Goal: Transaction & Acquisition: Purchase product/service

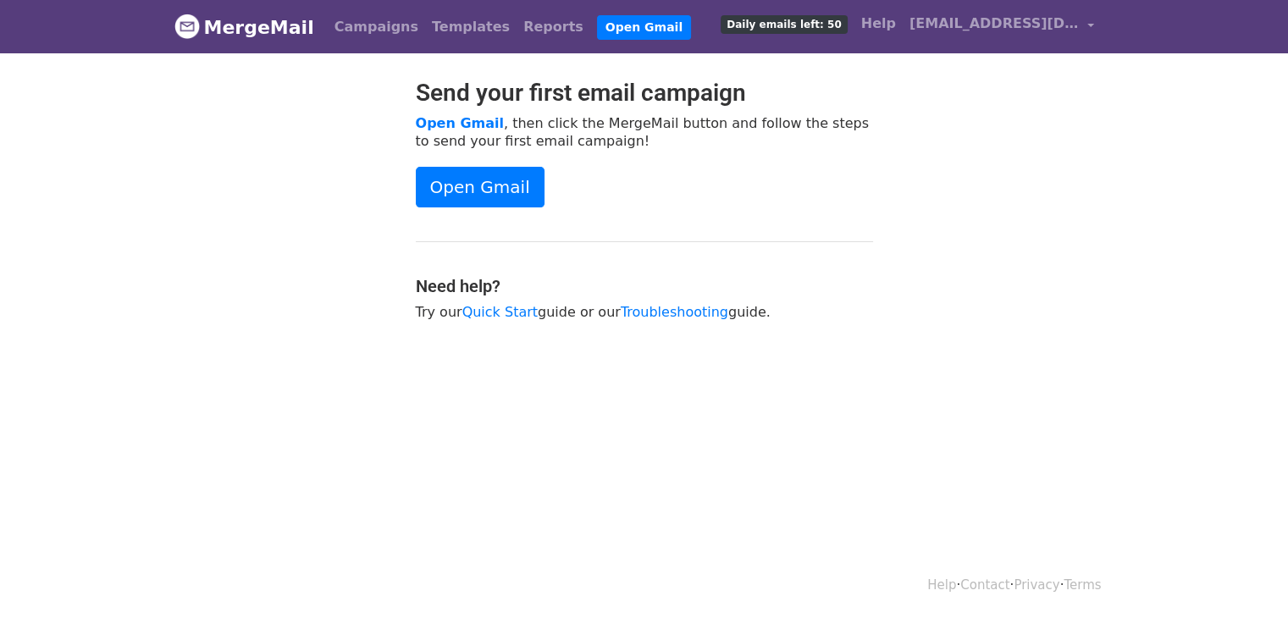
click at [816, 19] on span "Daily emails left: 50" at bounding box center [784, 24] width 126 height 19
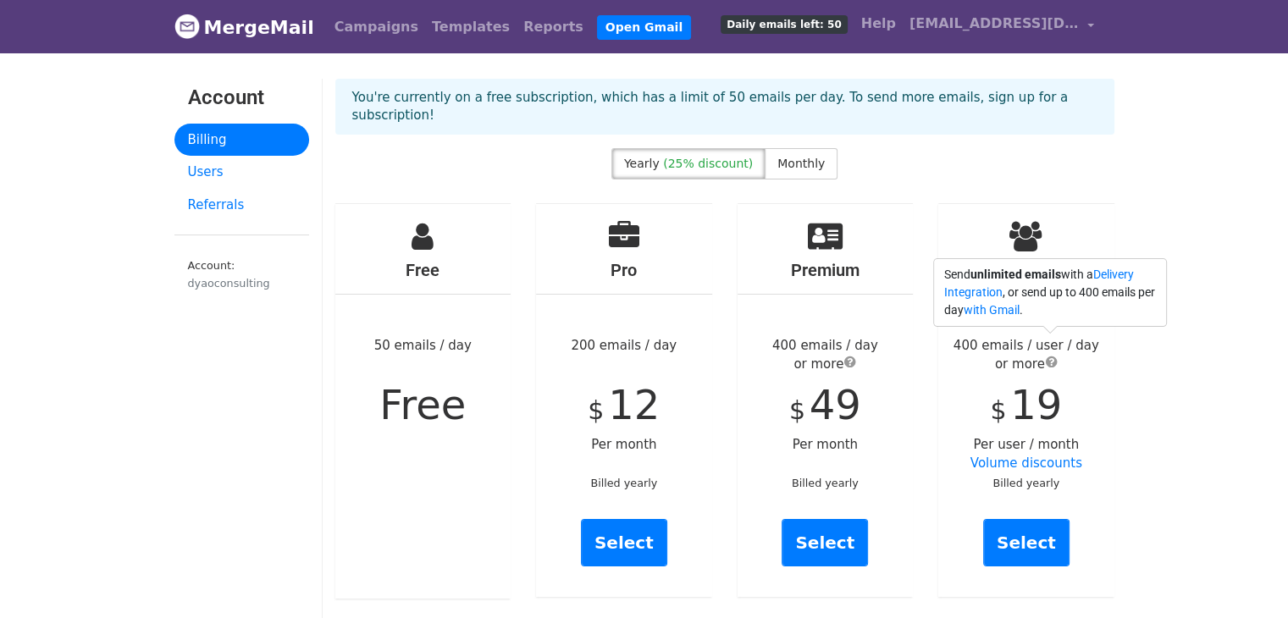
click at [1050, 355] on span "submit" at bounding box center [1052, 362] width 12 height 14
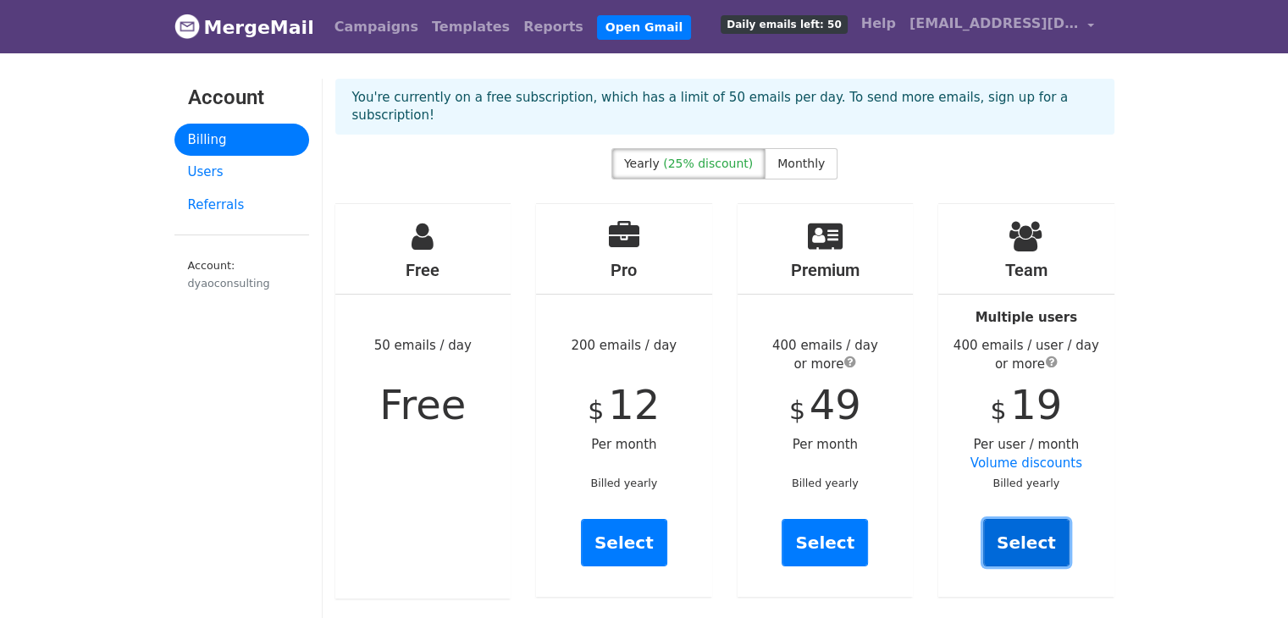
click at [1035, 522] on link "Select" at bounding box center [1026, 542] width 86 height 47
click at [783, 157] on span "Monthly" at bounding box center [801, 164] width 47 height 14
click at [203, 169] on link "Users" at bounding box center [241, 172] width 135 height 33
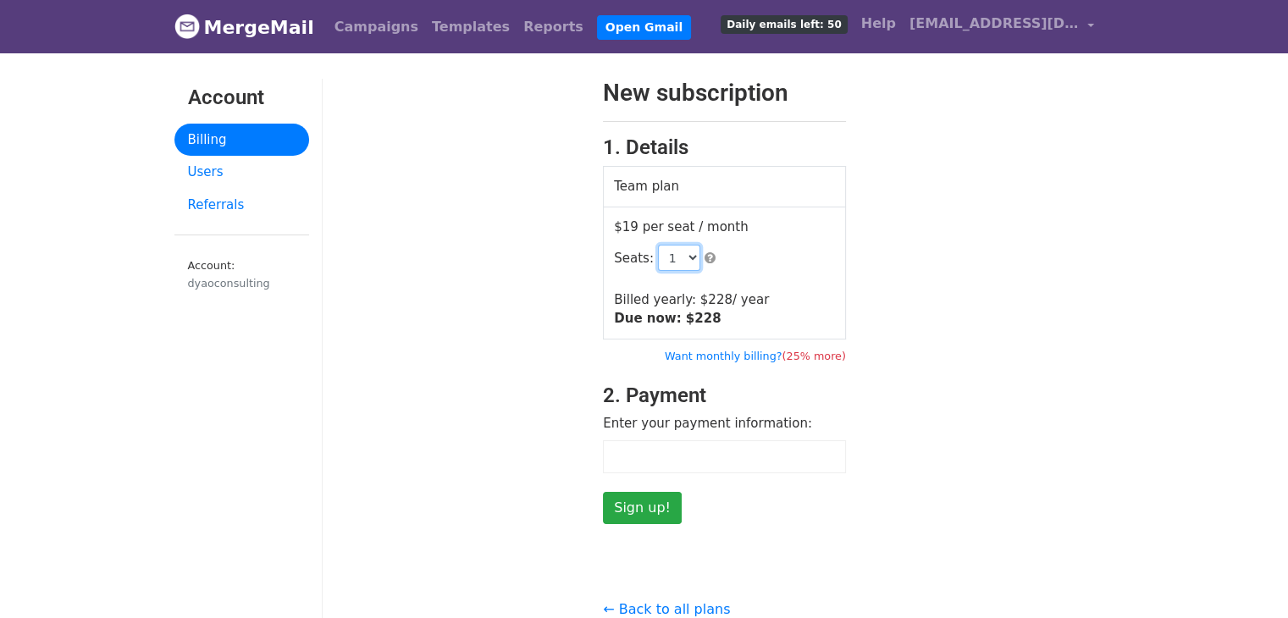
click at [684, 258] on select "1 2 3 4 5 6 7 8 9 10 11 12 13 14 15 16 17 18 19 20 21 22 23 24 25 26 27 28 29 3…" at bounding box center [679, 258] width 42 height 26
click at [937, 252] on div "New subscription 1. Details Team plan $19 per seat / month Seats: 1 2 3 4 5 6 7…" at bounding box center [725, 302] width 805 height 446
click at [1091, 28] on link "[EMAIL_ADDRESS][DOMAIN_NAME]" at bounding box center [1002, 27] width 198 height 40
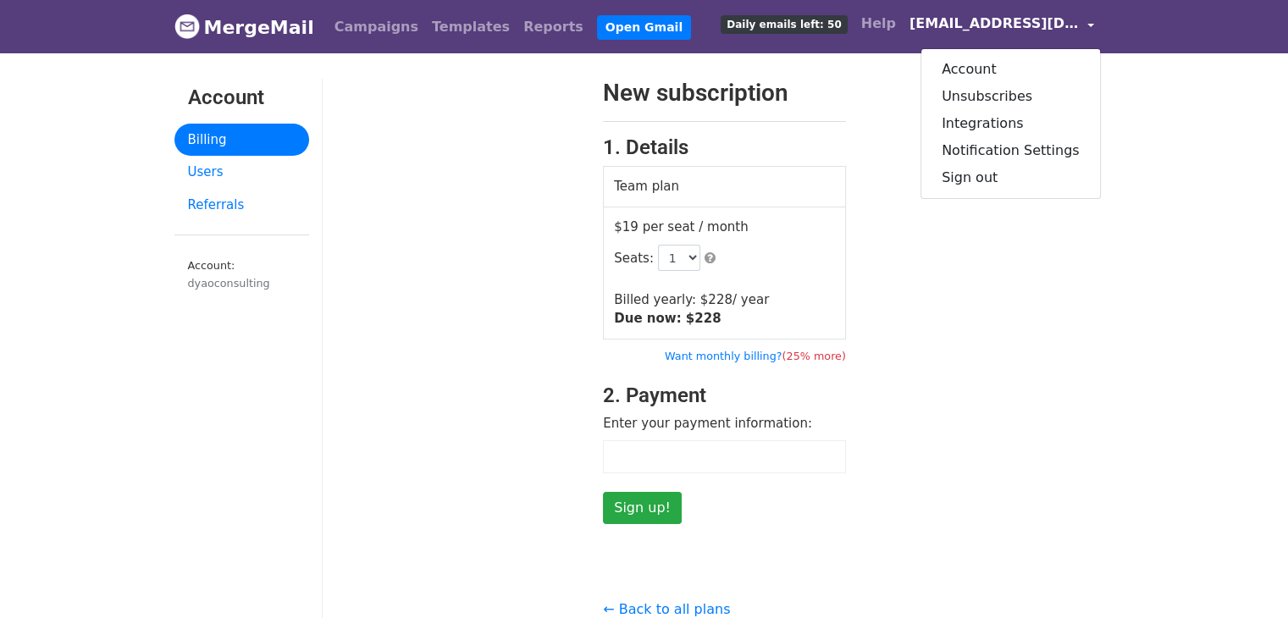
click at [1084, 336] on div "New subscription 1. Details Team plan $19 per seat / month Seats: 1 2 3 4 5 6 7…" at bounding box center [725, 302] width 805 height 446
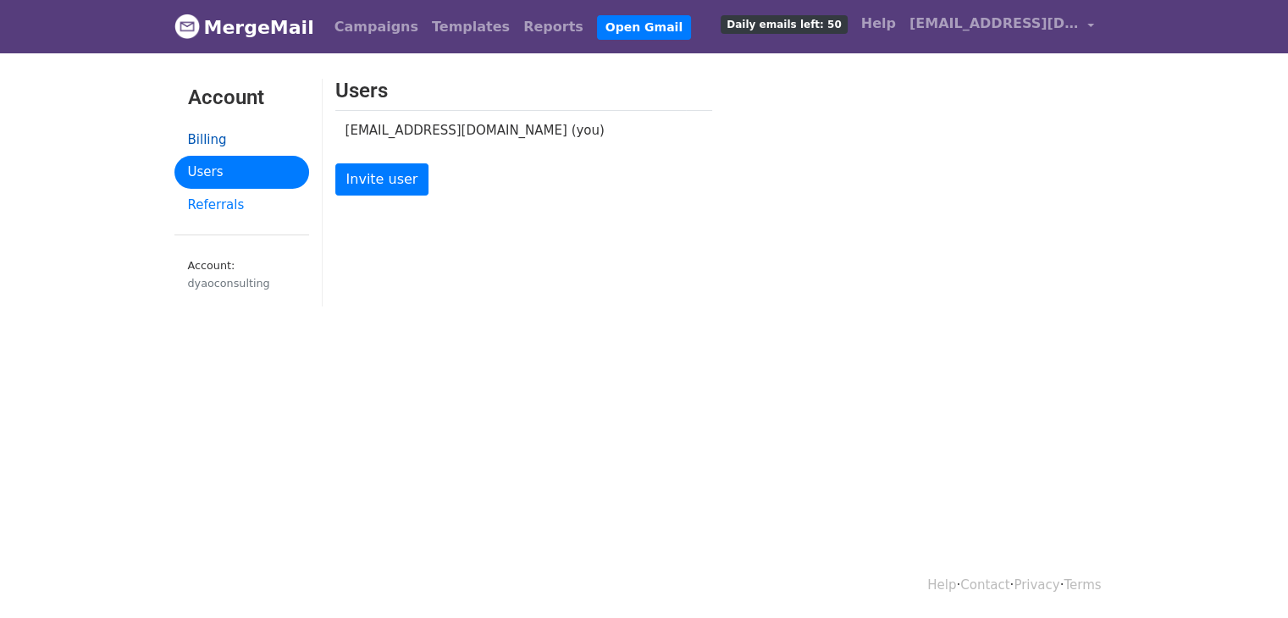
click at [210, 137] on link "Billing" at bounding box center [241, 140] width 135 height 33
